Goal: Obtain resource: Obtain resource

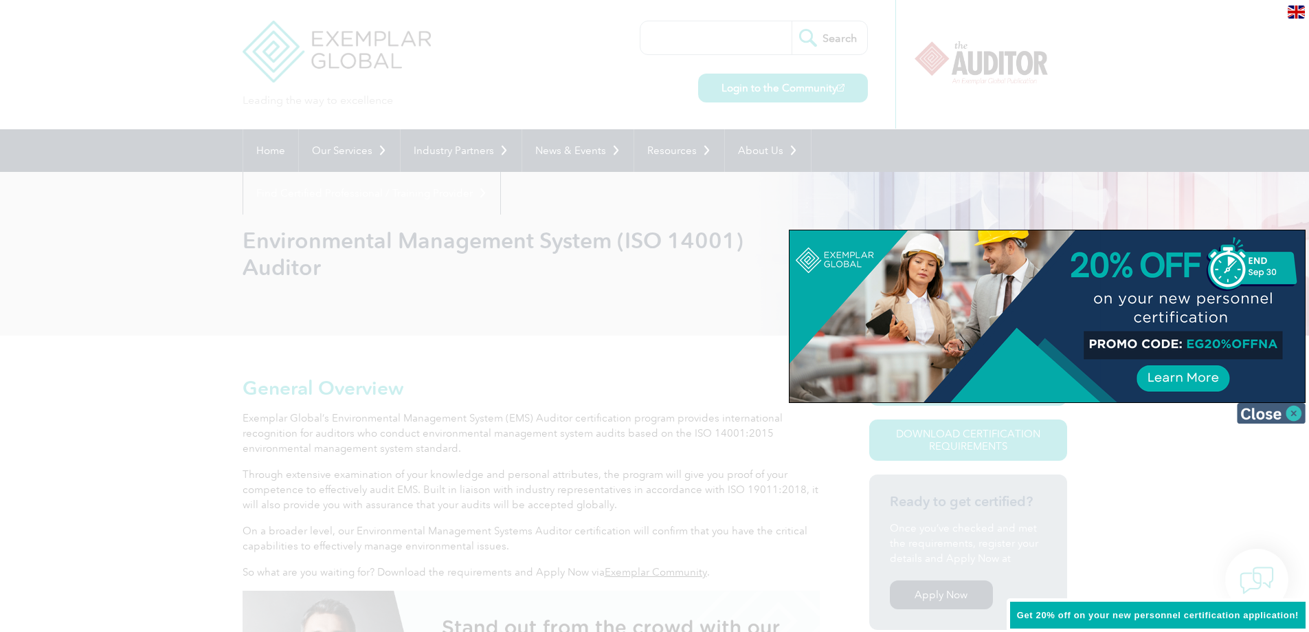
click at [1272, 411] on img at bounding box center [1271, 413] width 69 height 21
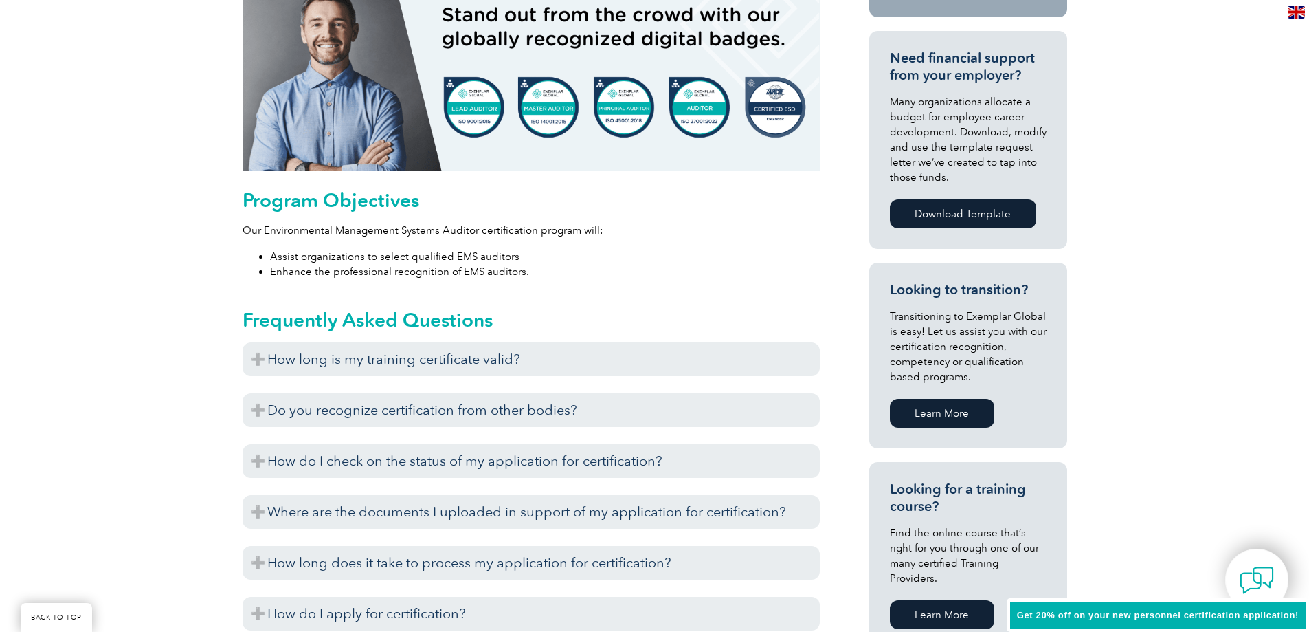
scroll to position [687, 0]
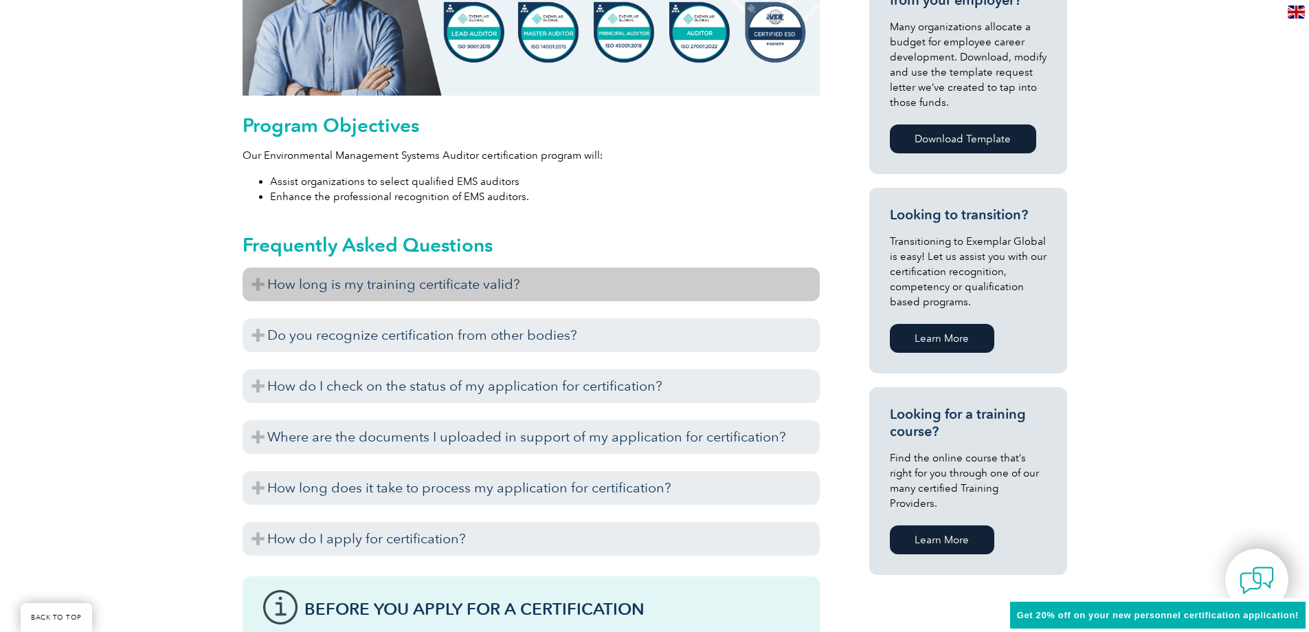
click at [271, 281] on h3 "How long is my training certificate valid?" at bounding box center [531, 284] width 577 height 34
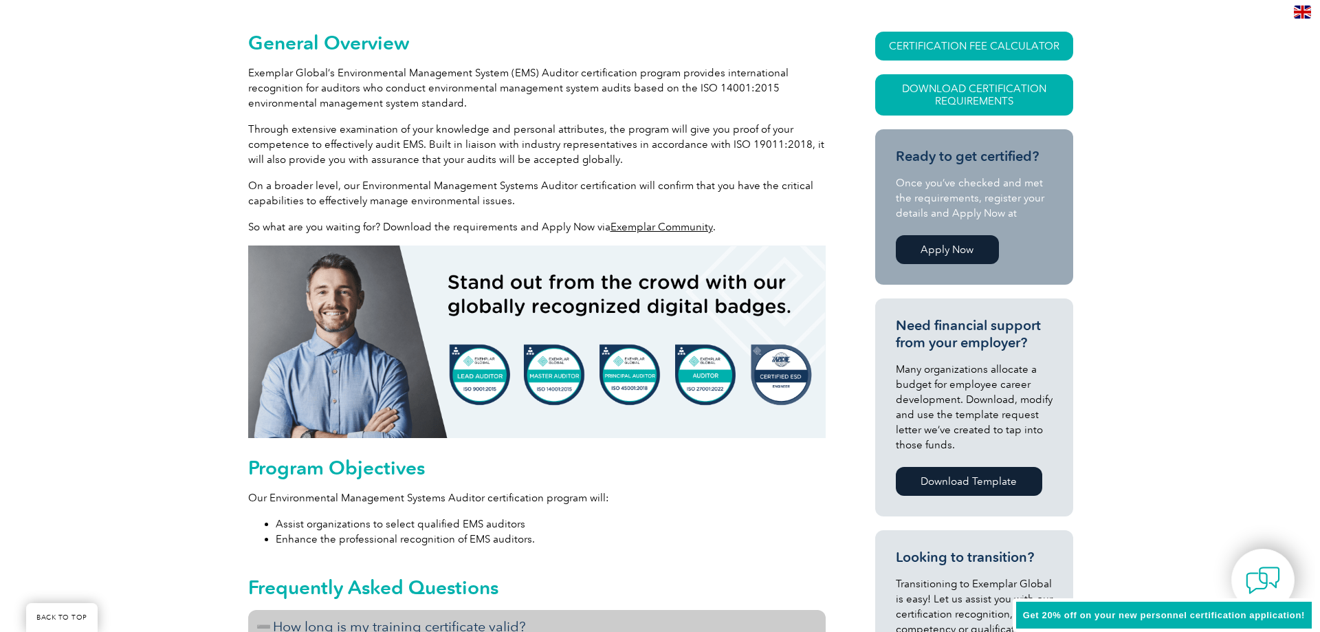
scroll to position [275, 0]
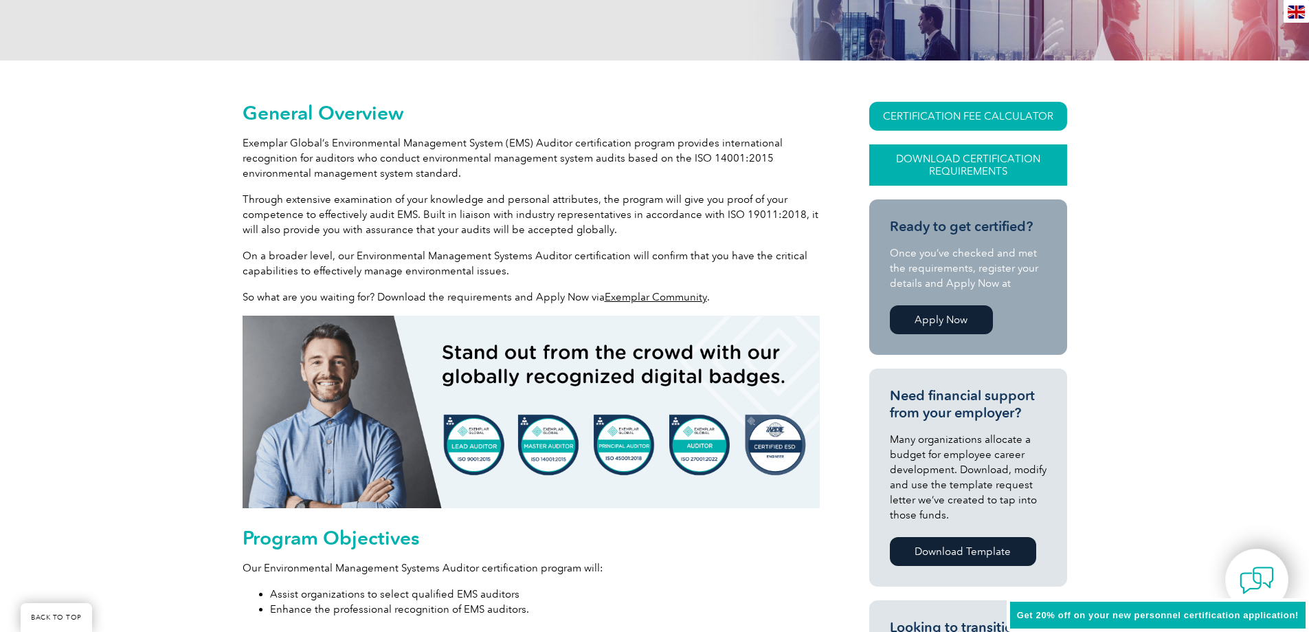
click at [957, 168] on link "Download Certification Requirements" at bounding box center [968, 164] width 198 height 41
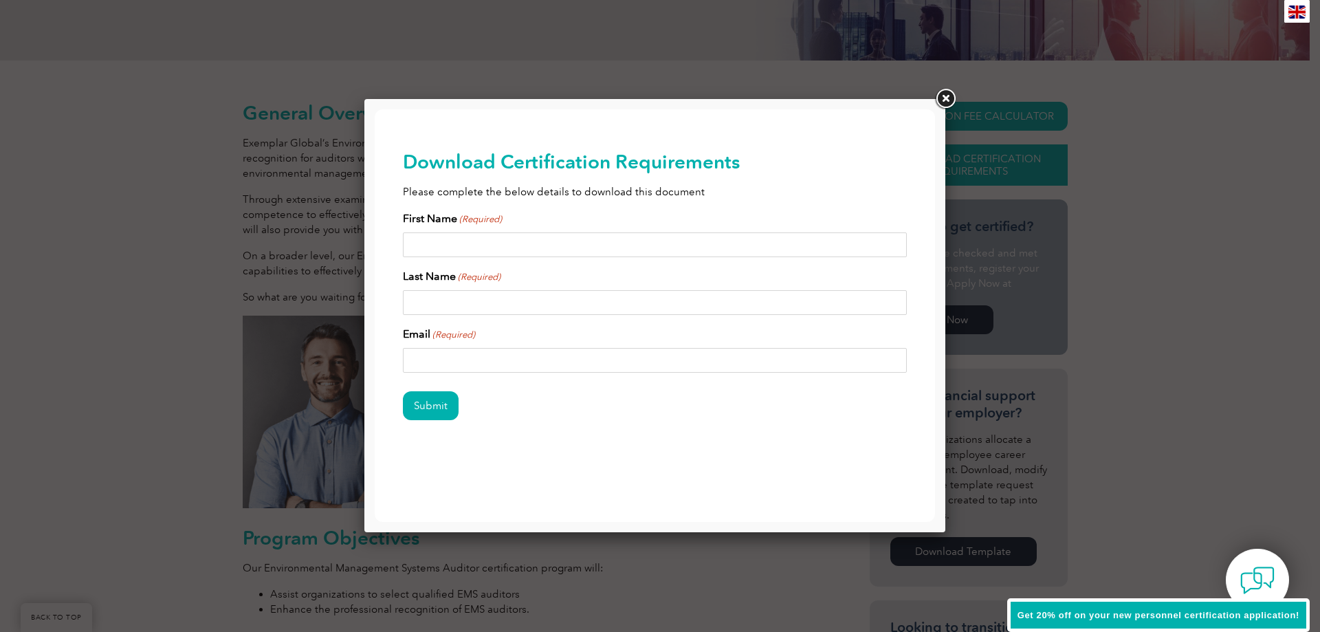
scroll to position [0, 0]
click at [450, 236] on input "First Name (Required)" at bounding box center [655, 244] width 504 height 25
type input "Heidi"
type input "Knight"
type input "hknight@bdlaw.com"
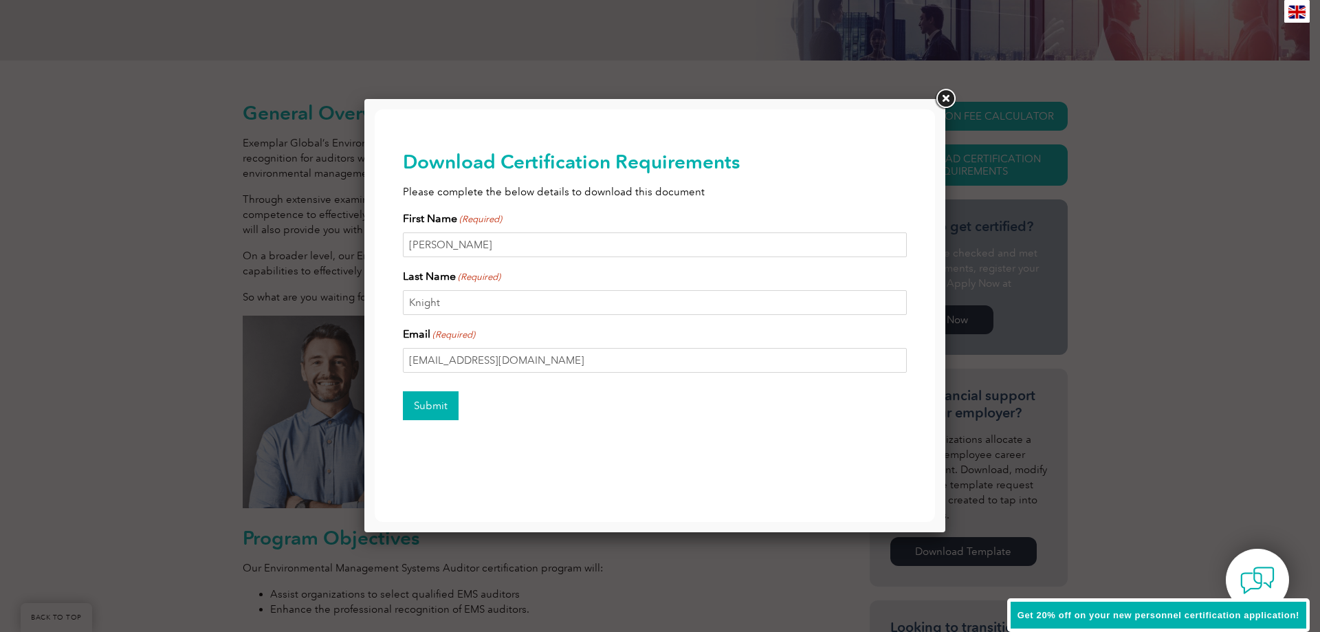
click at [428, 408] on input "Submit" at bounding box center [431, 405] width 56 height 29
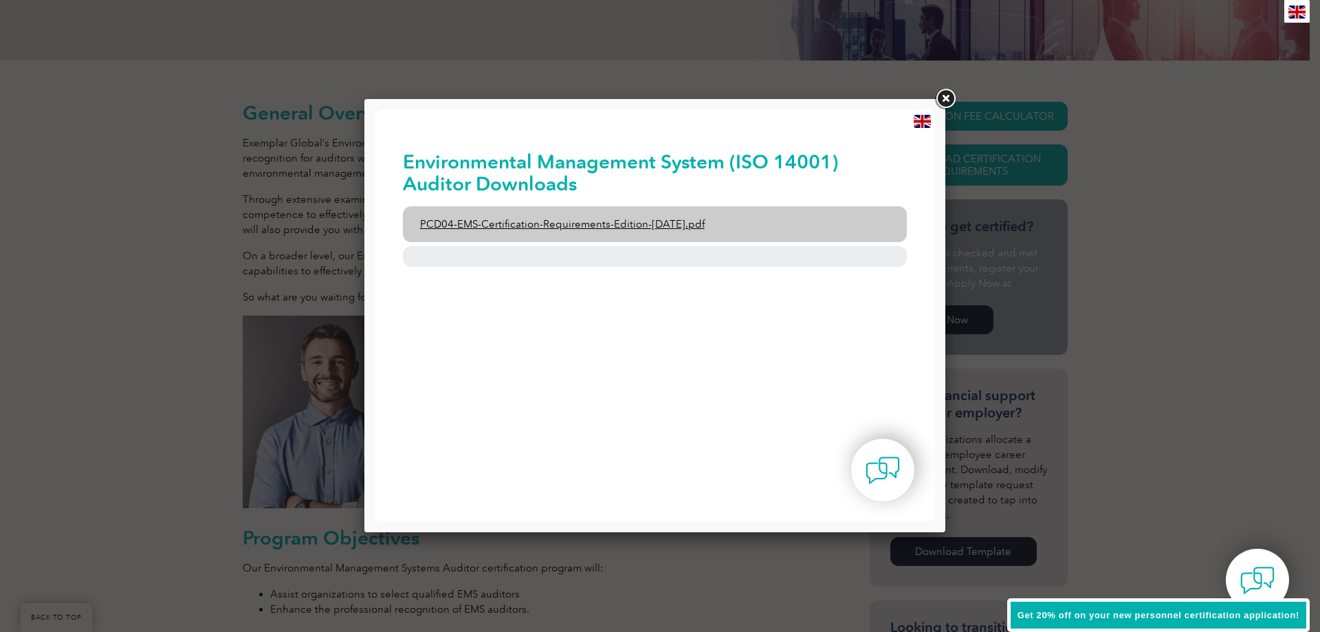
click at [639, 220] on link "PCD04-EMS-Certification-Requirements-Edition-2-April-2022.pdf" at bounding box center [655, 224] width 504 height 36
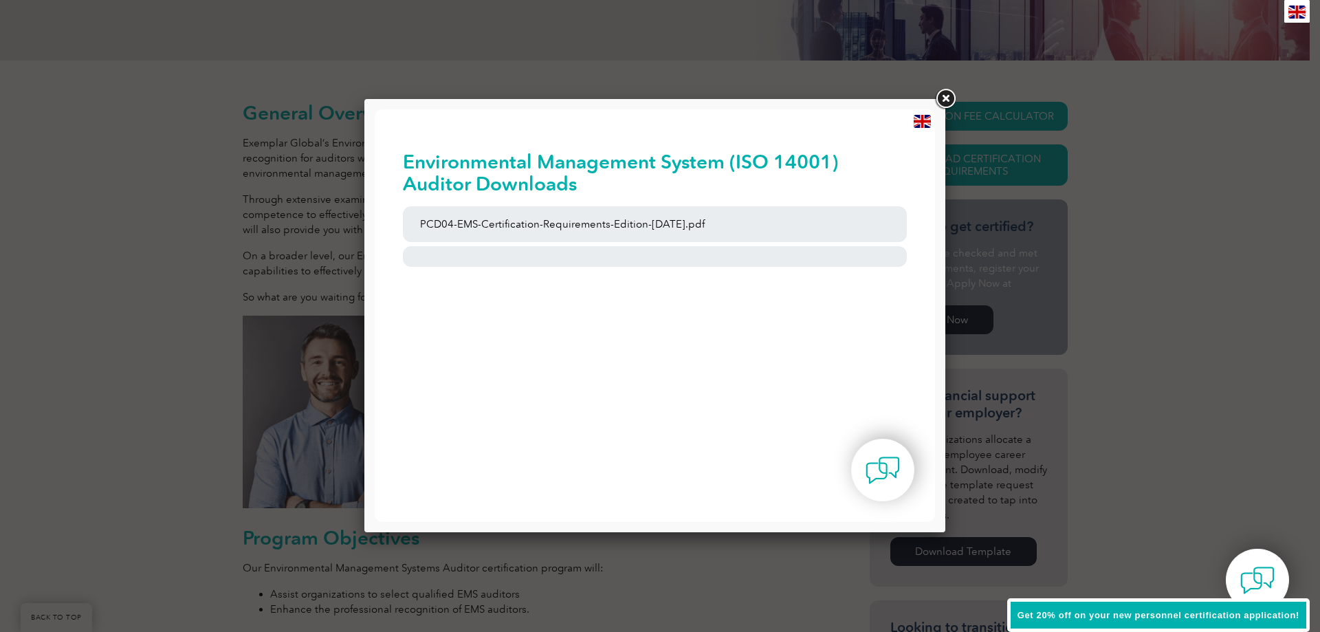
click at [946, 96] on link at bounding box center [945, 99] width 25 height 25
